Goal: Use online tool/utility: Utilize a website feature to perform a specific function

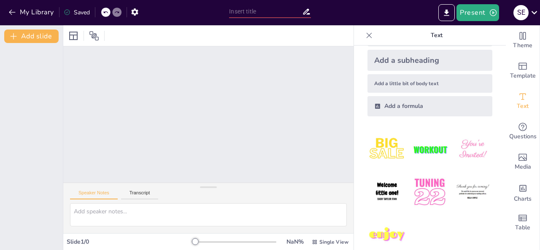
scroll to position [51, 0]
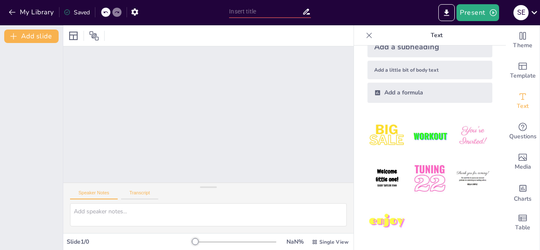
click at [140, 191] on button "Transcript" at bounding box center [140, 194] width 38 height 9
click at [92, 188] on div "Speaker Notes Transcript" at bounding box center [208, 193] width 290 height 20
click at [94, 194] on button "Speaker Notes" at bounding box center [94, 194] width 48 height 9
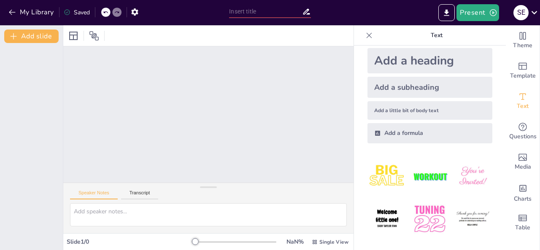
scroll to position [0, 0]
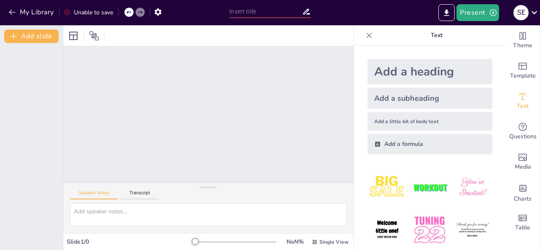
click at [416, 188] on img at bounding box center [429, 187] width 39 height 39
click at [209, 119] on div at bounding box center [208, 114] width 290 height 136
click at [403, 72] on div "Add a heading" at bounding box center [429, 71] width 125 height 25
click at [365, 37] on icon at bounding box center [369, 35] width 8 height 8
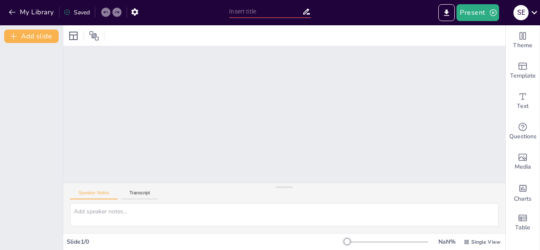
click at [272, 184] on div "Speaker Notes Transcript" at bounding box center [284, 193] width 442 height 20
click at [276, 187] on div at bounding box center [284, 187] width 17 height 8
drag, startPoint x: 275, startPoint y: 187, endPoint x: 285, endPoint y: 189, distance: 10.3
click at [285, 189] on div at bounding box center [284, 189] width 17 height 8
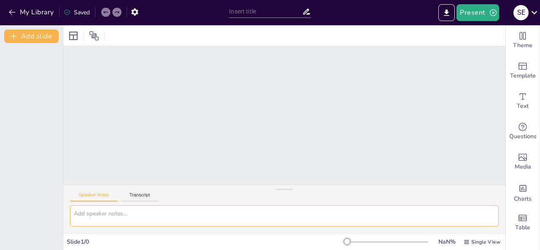
click at [199, 225] on textarea at bounding box center [284, 215] width 428 height 21
